Goal: Task Accomplishment & Management: Complete application form

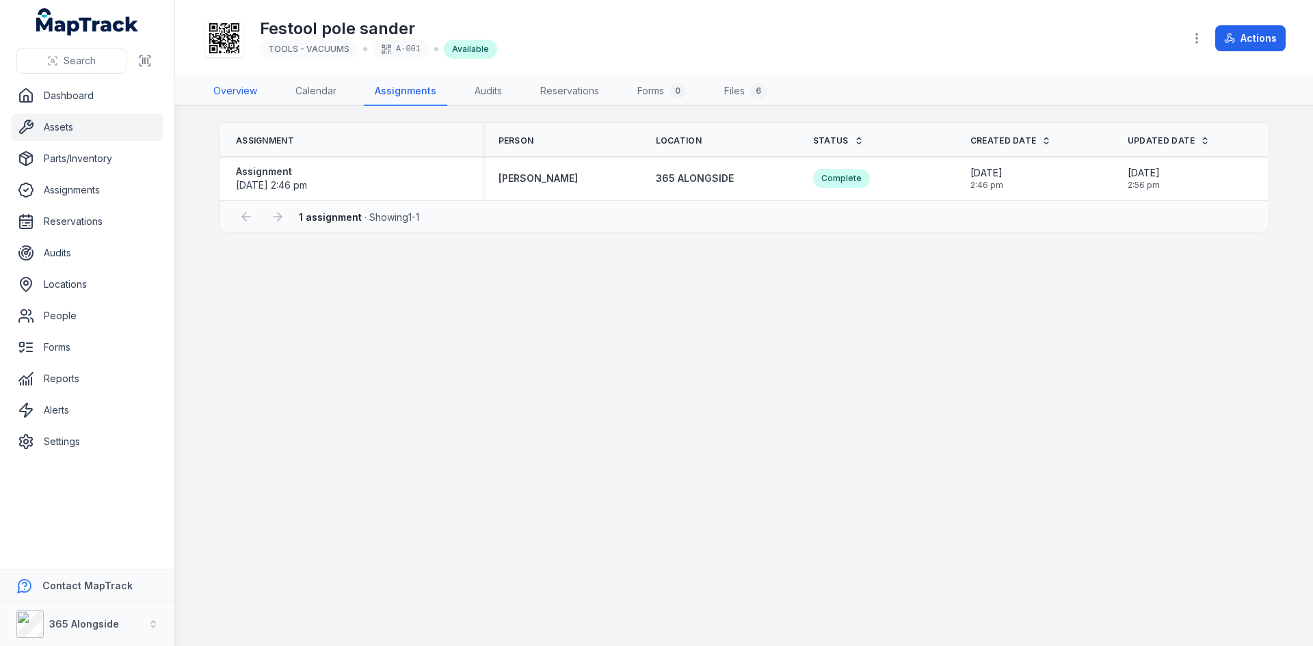
click at [234, 93] on link "Overview" at bounding box center [235, 91] width 66 height 29
drag, startPoint x: 90, startPoint y: 129, endPoint x: 129, endPoint y: 128, distance: 38.3
click at [90, 129] on link "Assets" at bounding box center [87, 127] width 152 height 27
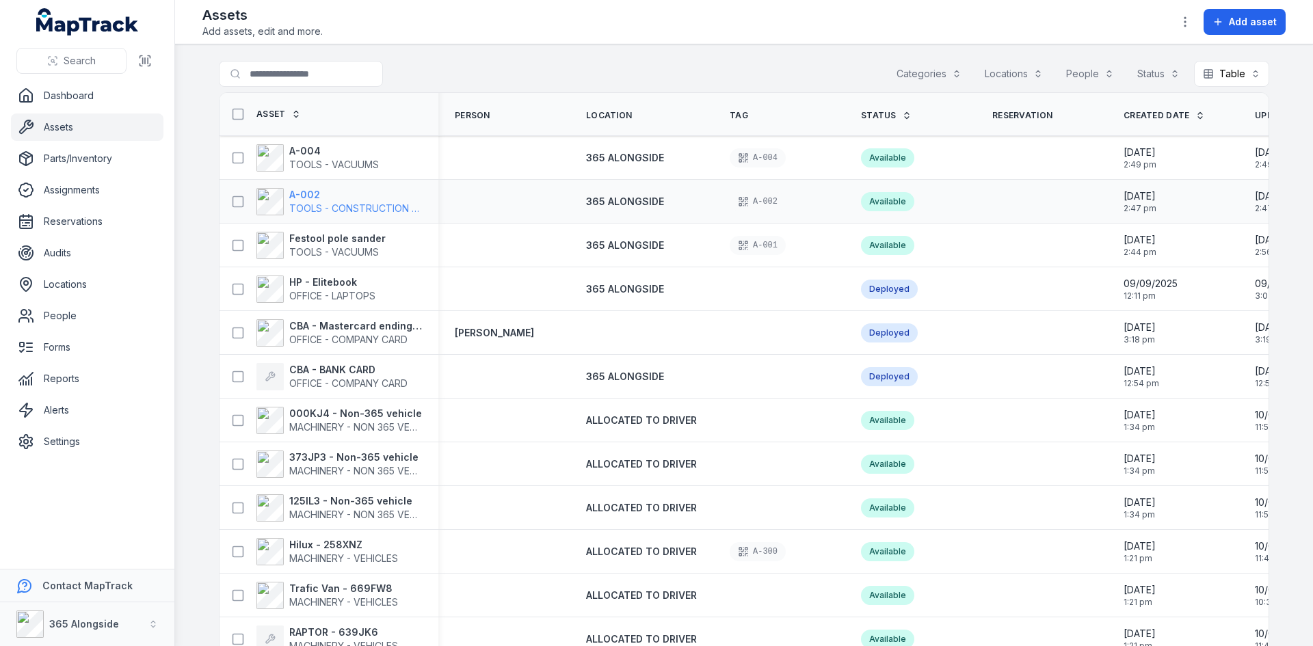
click at [380, 206] on span "TOOLS - CONSTRUCTION GENERAL (ACRO PROPS, HAND TOOLS, ETC)" at bounding box center [453, 208] width 328 height 12
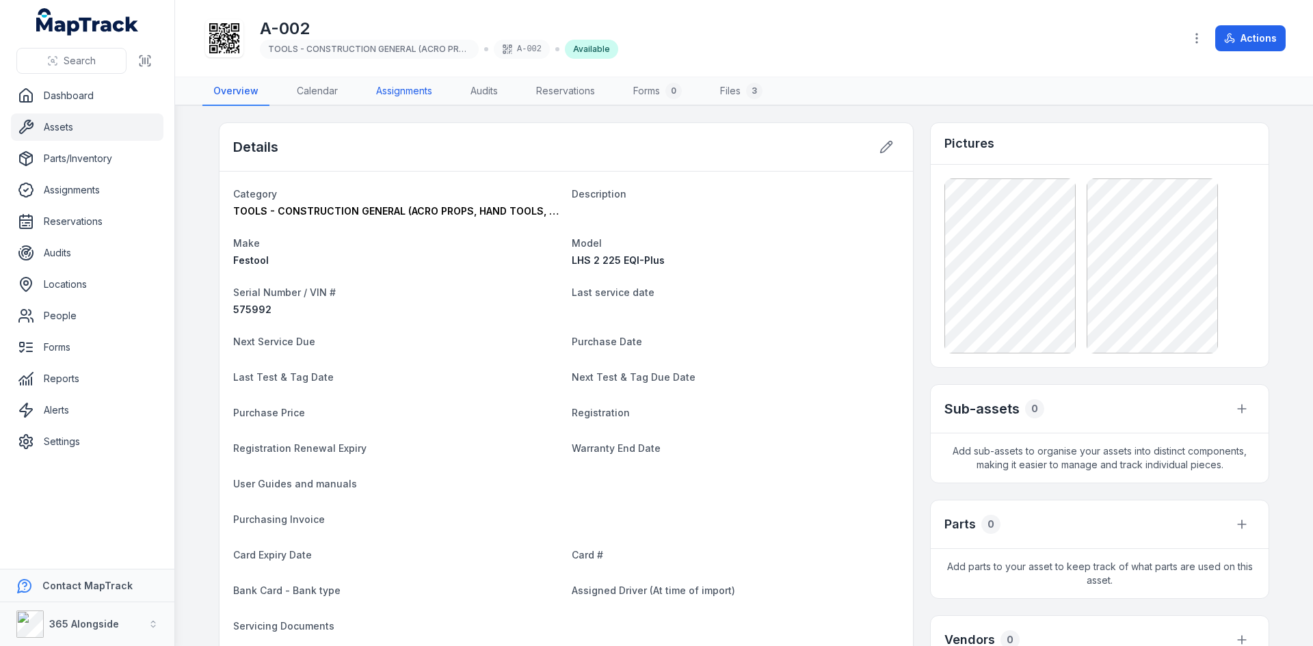
click at [417, 101] on link "Assignments" at bounding box center [404, 91] width 78 height 29
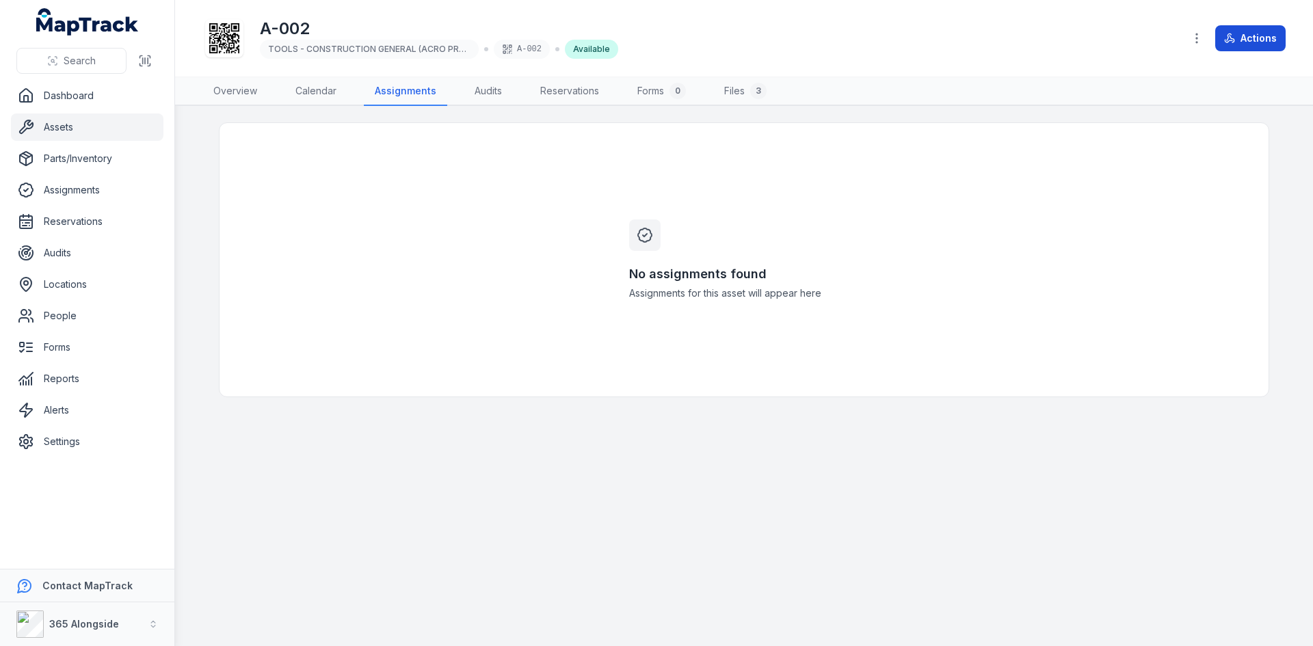
click at [1235, 43] on icon at bounding box center [1229, 38] width 11 height 11
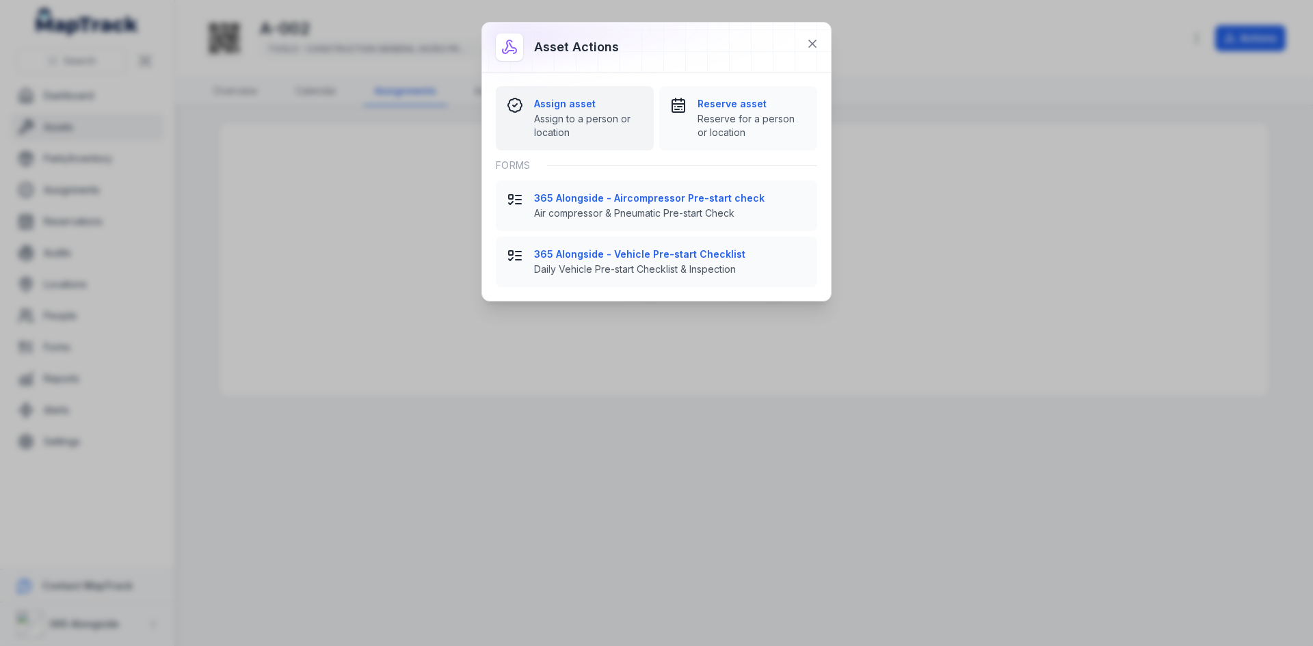
click at [558, 118] on span "Assign to a person or location" at bounding box center [588, 125] width 109 height 27
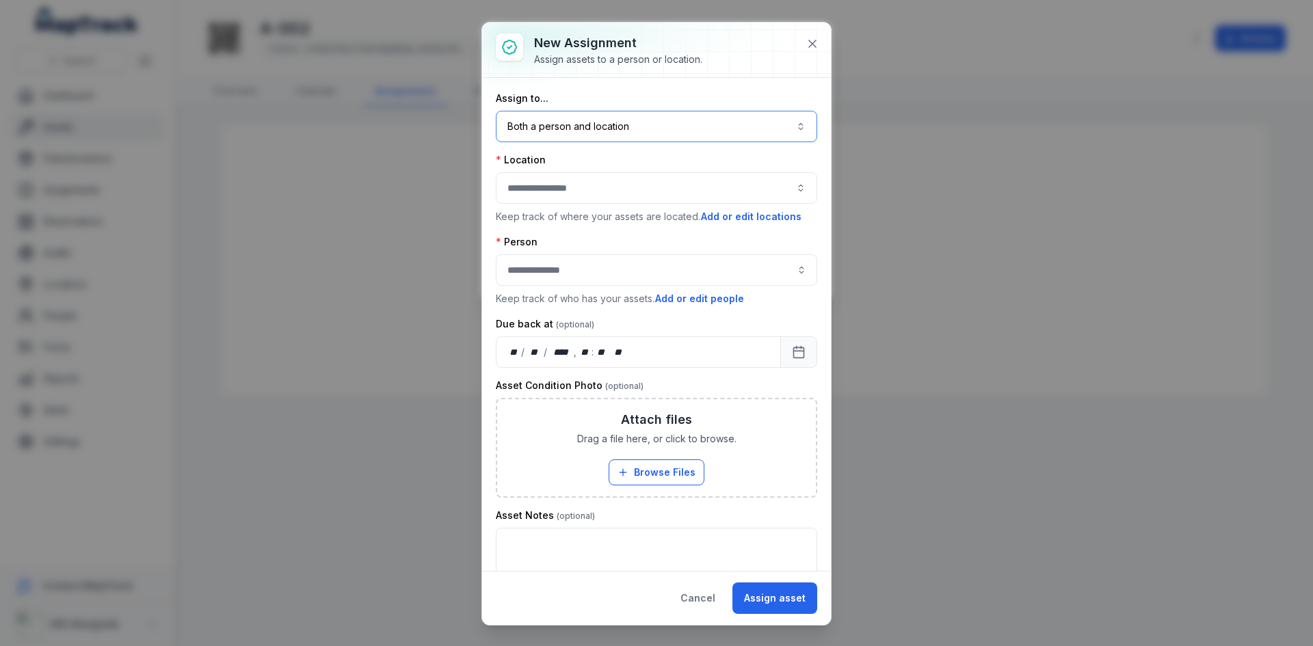
click at [614, 132] on button "Both a person and location ****" at bounding box center [656, 126] width 321 height 31
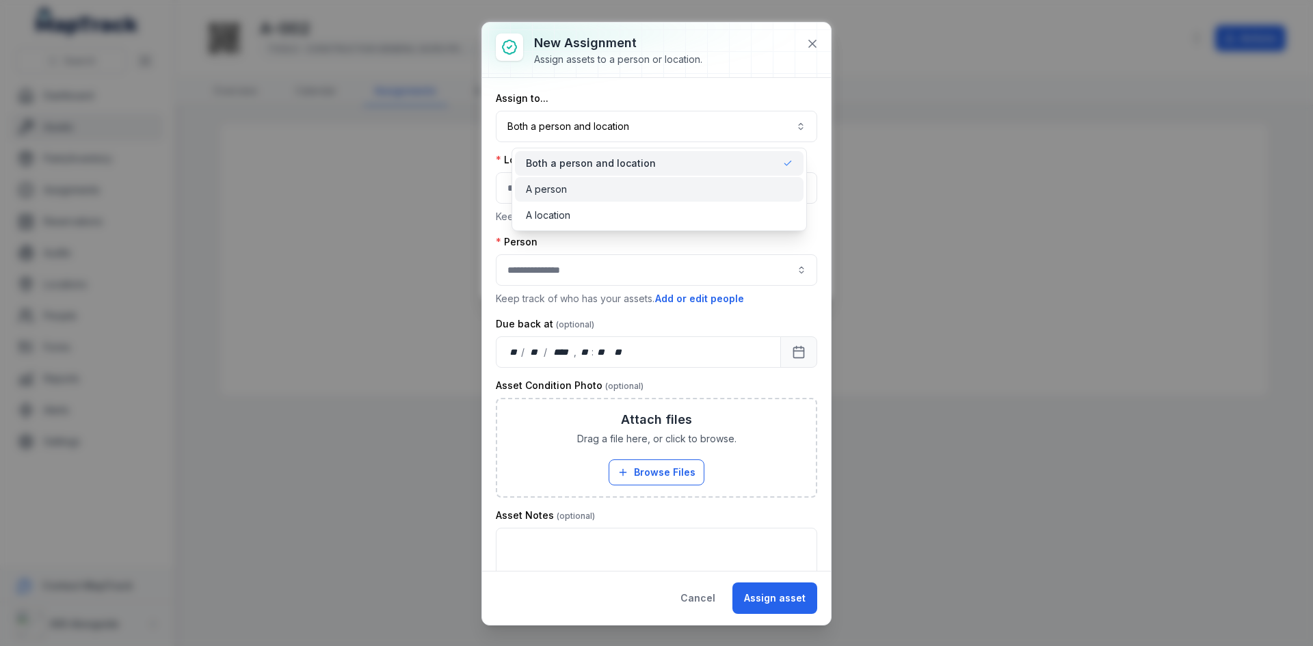
click at [643, 199] on div "A person" at bounding box center [659, 189] width 289 height 25
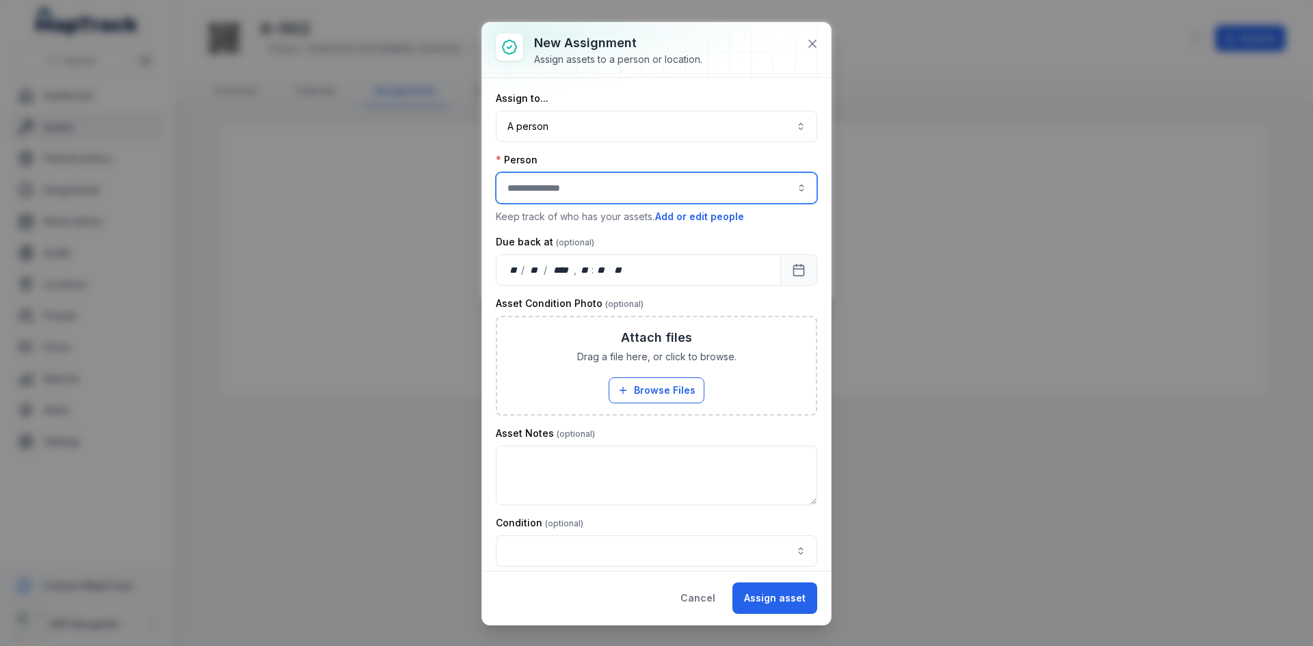
click at [695, 190] on input "assignment-add:person-label" at bounding box center [656, 187] width 321 height 31
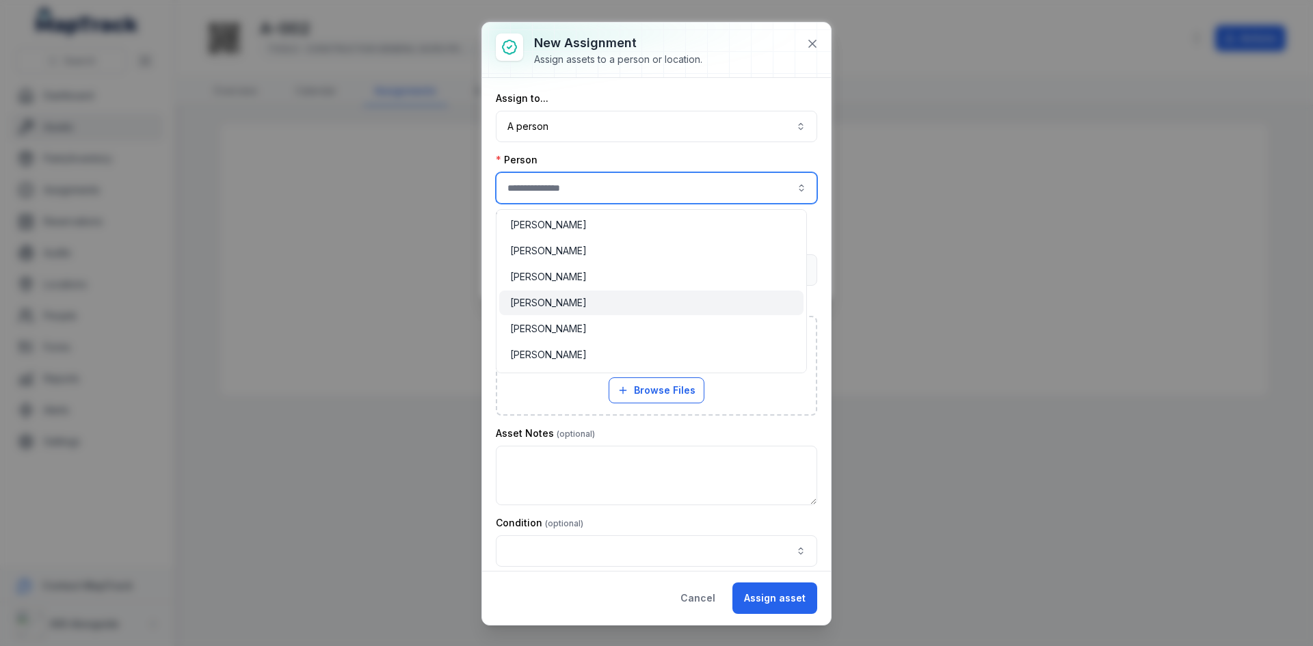
scroll to position [205, 0]
type input "**********"
click at [658, 309] on div "[PERSON_NAME]" at bounding box center [651, 306] width 282 height 14
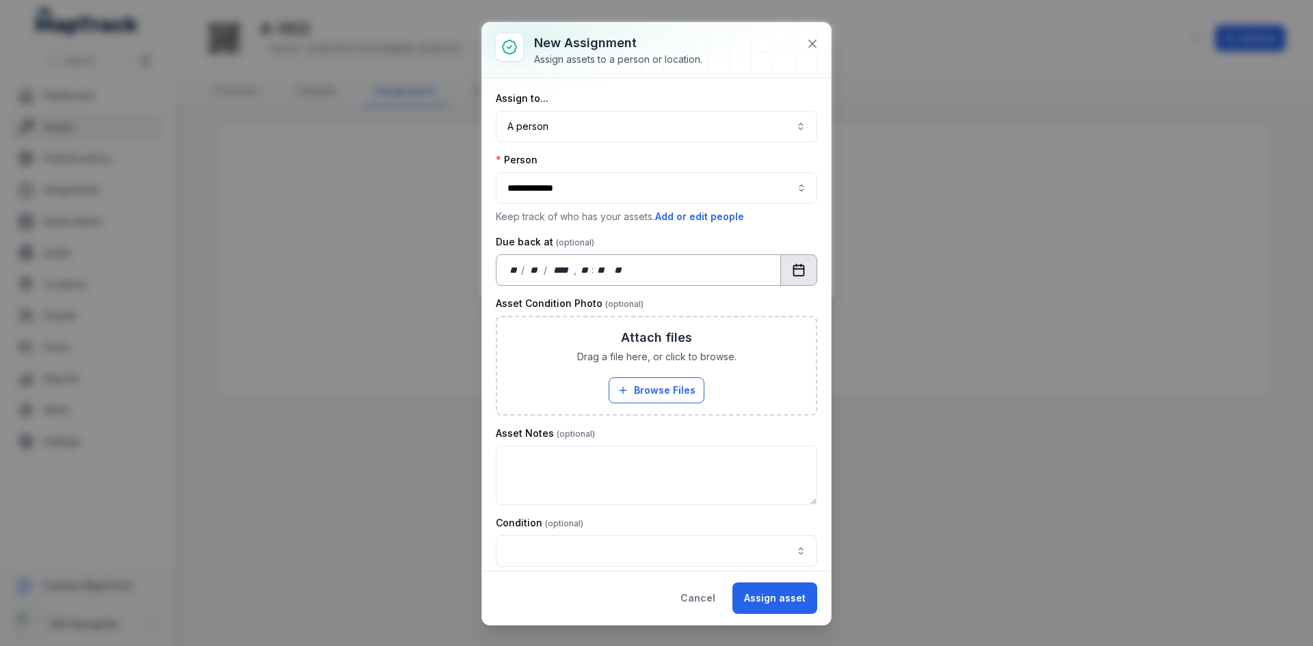
click at [792, 268] on icon "Calendar" at bounding box center [799, 270] width 14 height 14
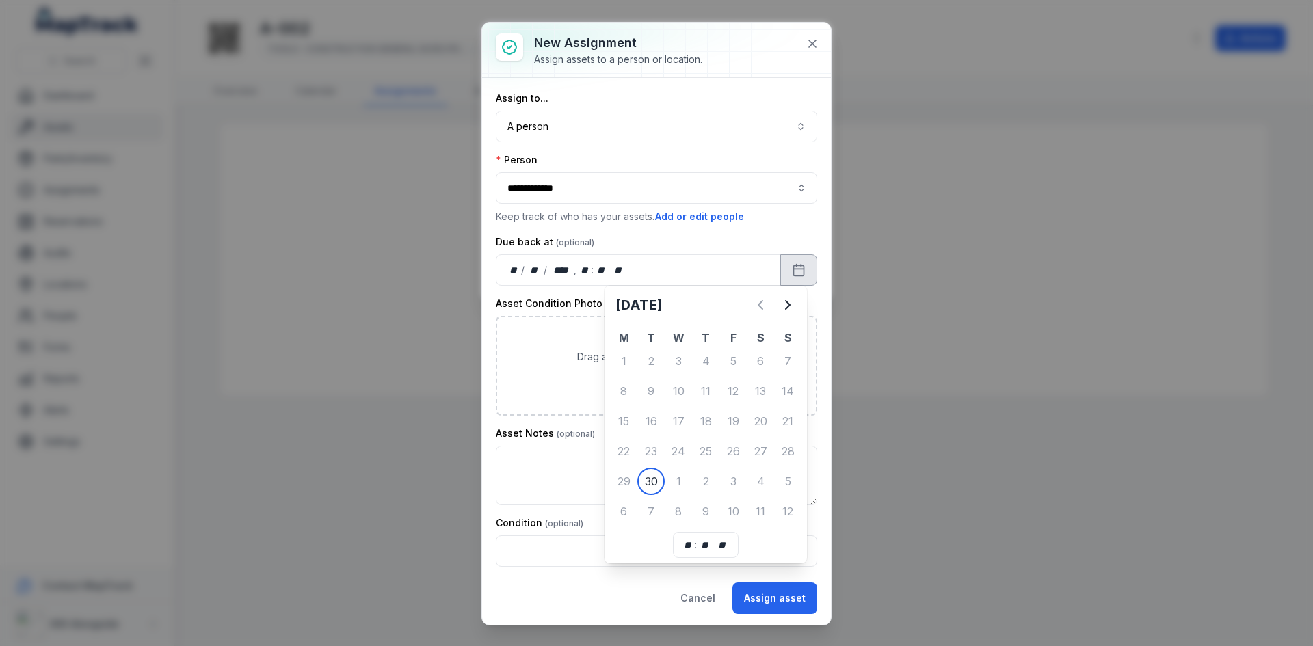
click at [728, 484] on div "3" at bounding box center [732, 481] width 27 height 27
click at [734, 481] on div "3" at bounding box center [732, 481] width 27 height 27
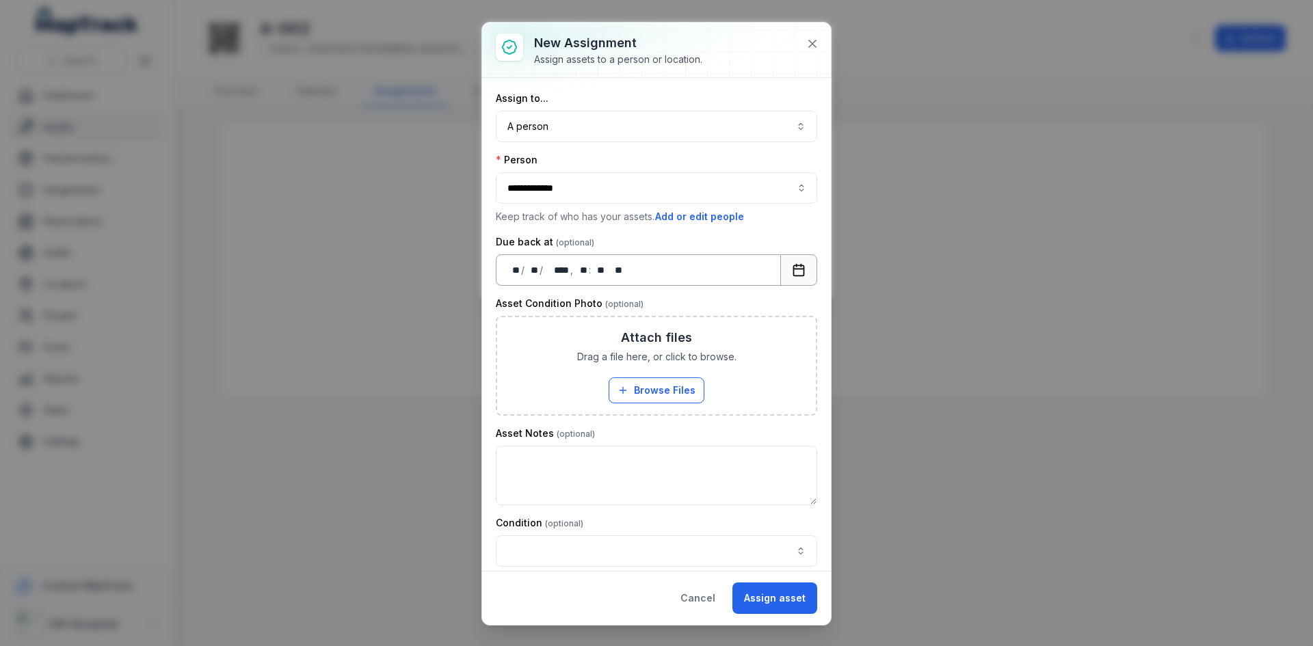
click at [793, 272] on icon "Calendar" at bounding box center [799, 270] width 14 height 14
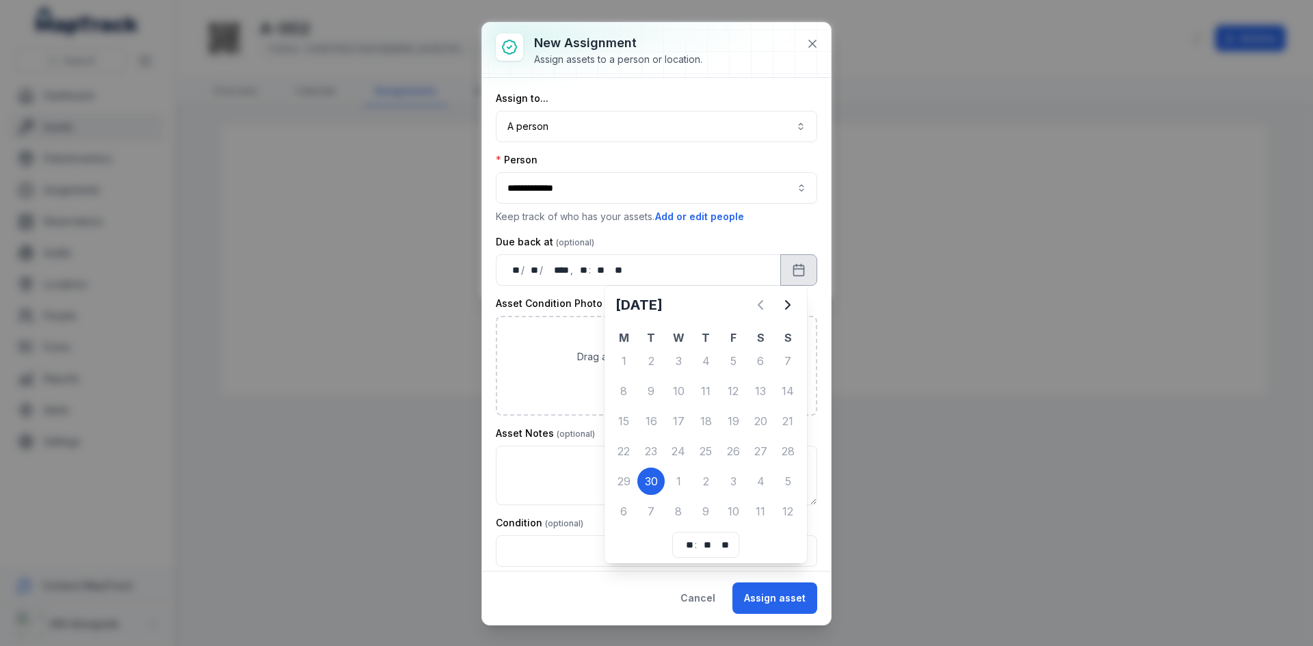
click at [726, 481] on div "3" at bounding box center [732, 481] width 27 height 27
click at [743, 481] on div "3" at bounding box center [732, 481] width 27 height 27
click at [761, 470] on div "4" at bounding box center [760, 481] width 27 height 27
click at [793, 300] on icon "Next" at bounding box center [788, 305] width 16 height 16
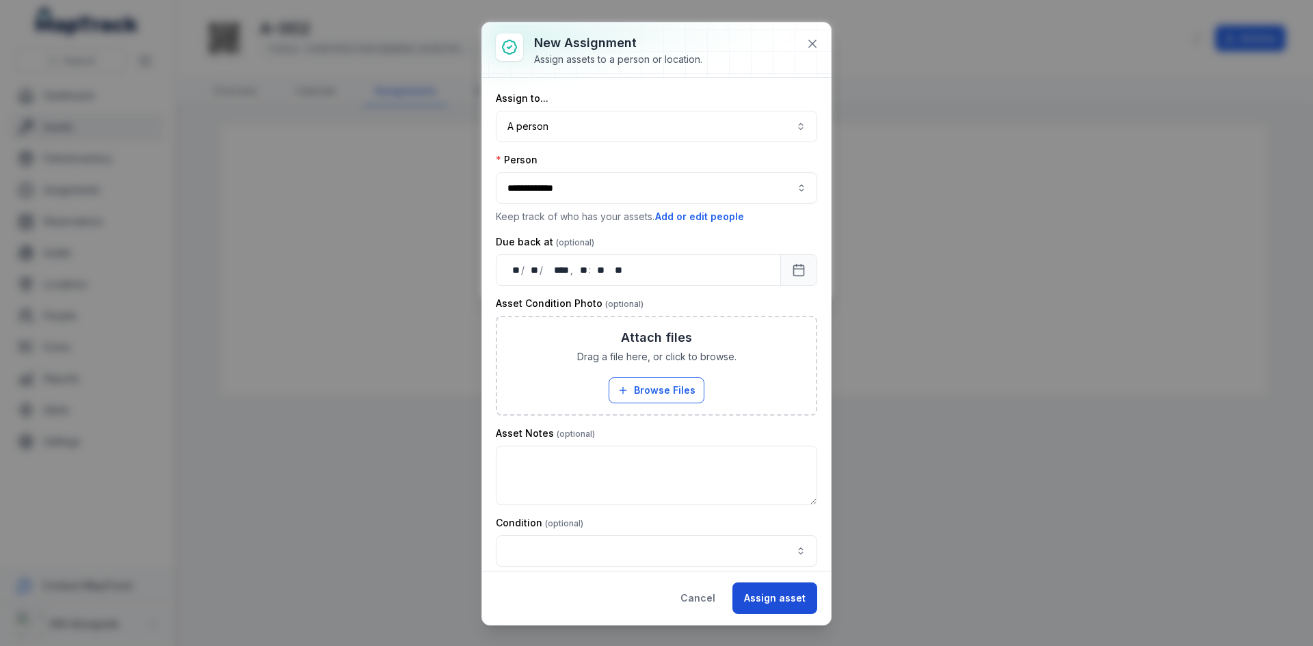
click at [760, 604] on button "Assign asset" at bounding box center [774, 598] width 85 height 31
